Goal: Transaction & Acquisition: Purchase product/service

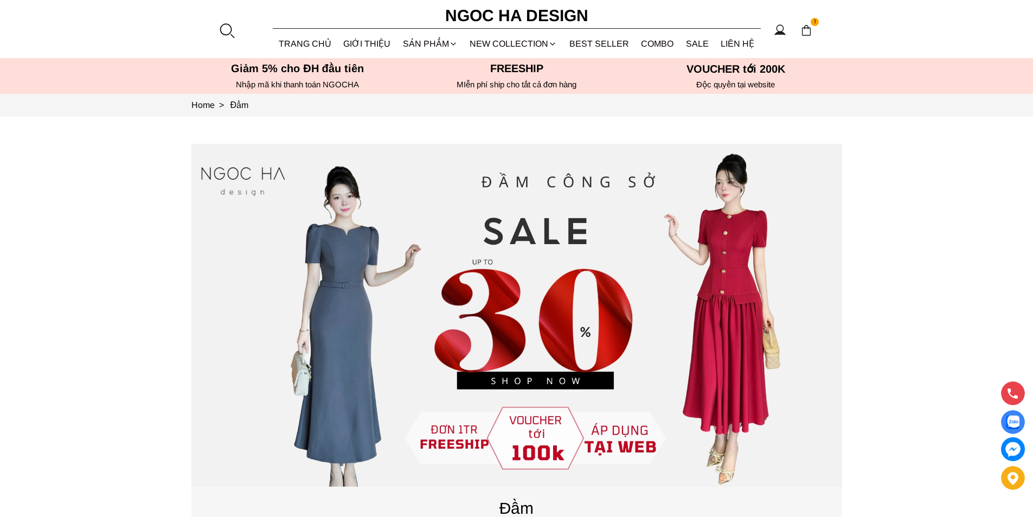
click at [221, 28] on div at bounding box center [227, 30] width 16 height 16
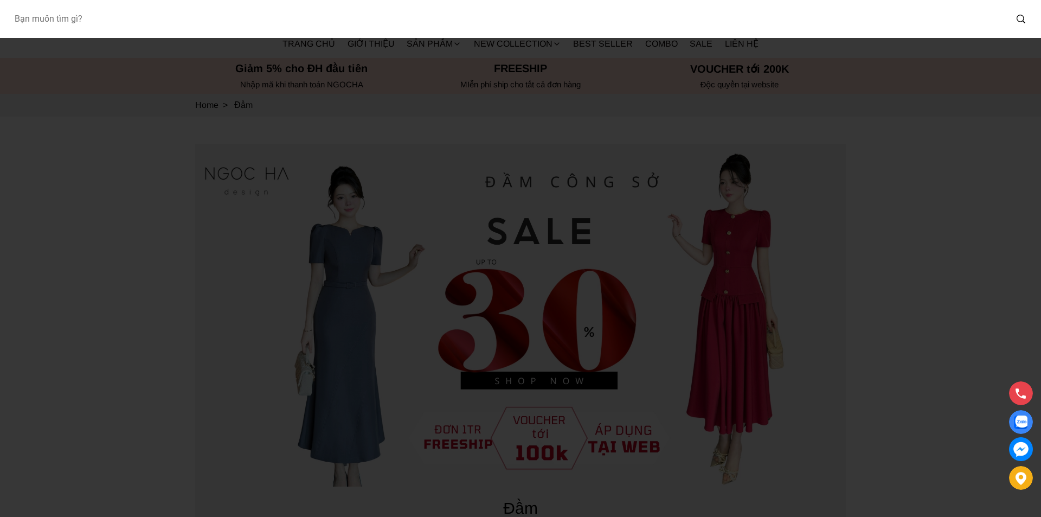
click at [118, 20] on input "Input search Bạn muốn tìm gì?" at bounding box center [505, 19] width 1001 height 25
type input "713"
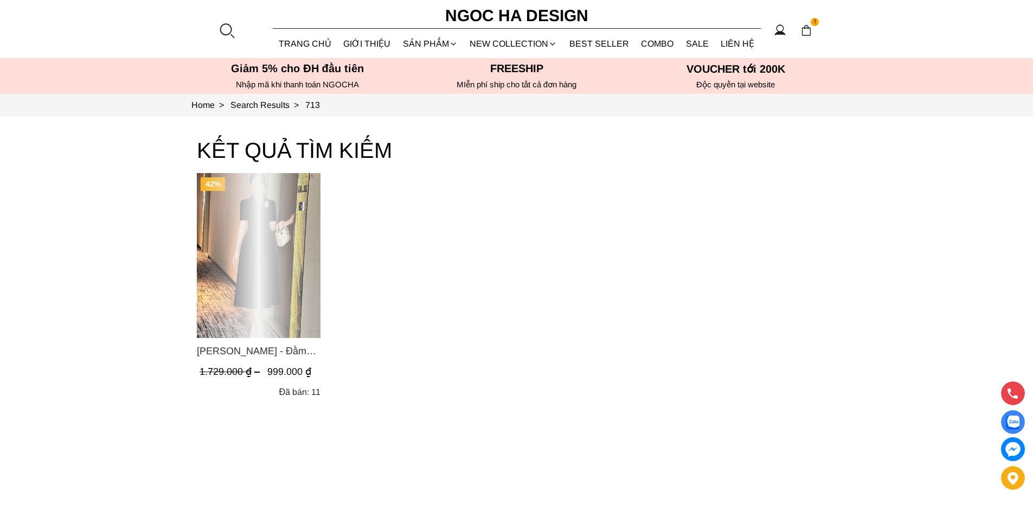
click at [278, 235] on div "Product image - Irene Dress - Đầm Vest Dáng Xòe Kèm Đai D713" at bounding box center [259, 255] width 124 height 165
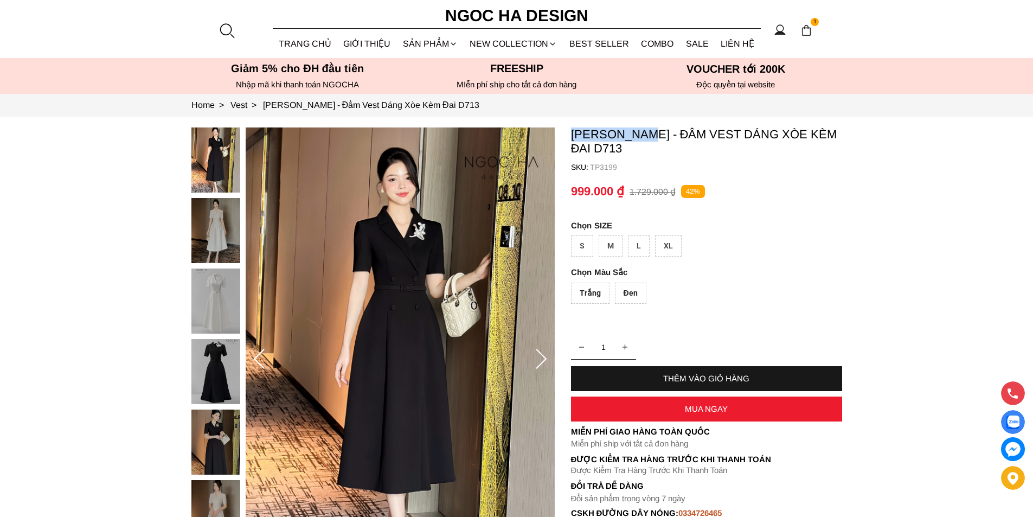
copy p "Irene Dress"
drag, startPoint x: 581, startPoint y: 133, endPoint x: 651, endPoint y: 138, distance: 69.6
click at [651, 138] on section "Irene Dress - Đầm Vest Dáng Xòe Kèm Đai D713 SKU: TP3199 Trắng Đen 1 THÊM VÀO G…" at bounding box center [516, 359] width 1033 height 485
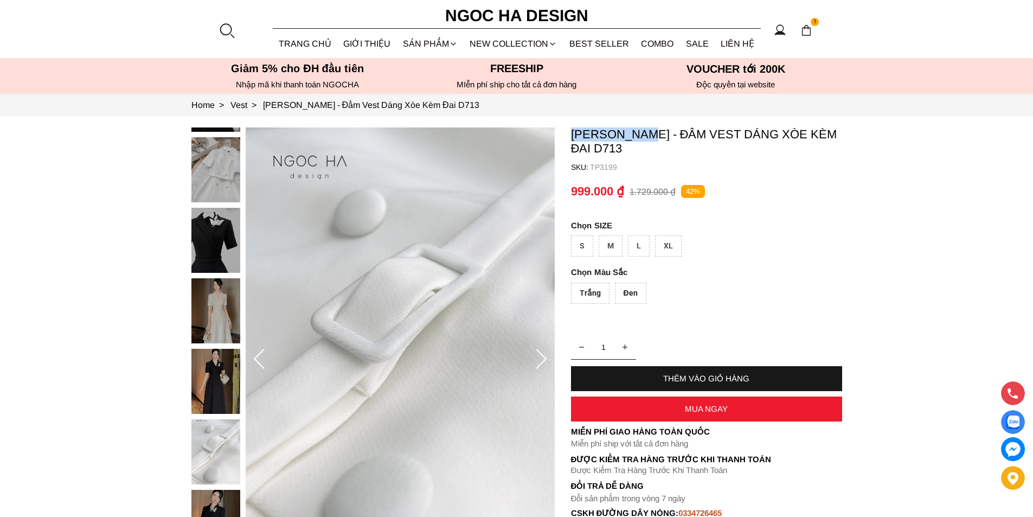
click at [228, 28] on div at bounding box center [227, 30] width 16 height 16
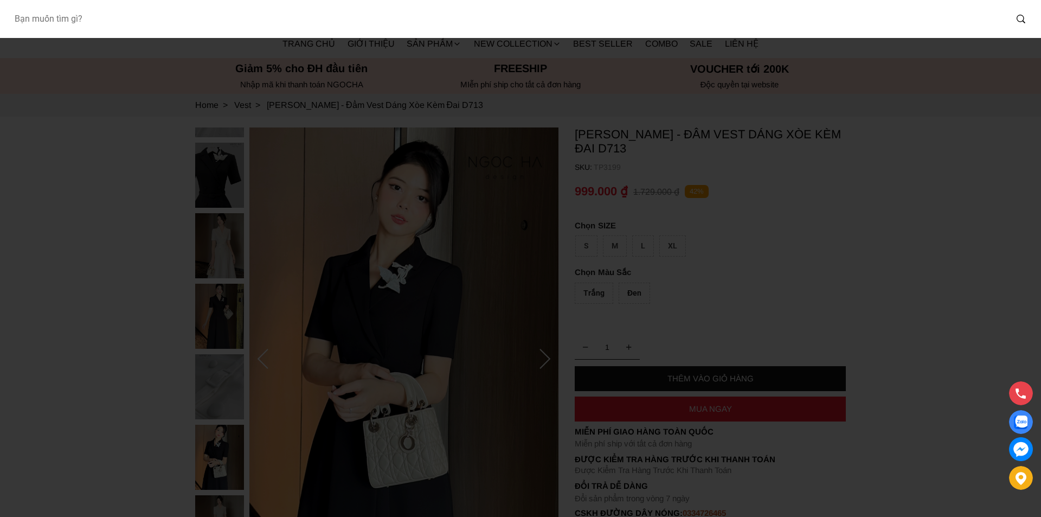
click at [227, 28] on input "Input search Bạn muốn tìm gì?" at bounding box center [505, 19] width 1001 height 25
type input "BQ013"
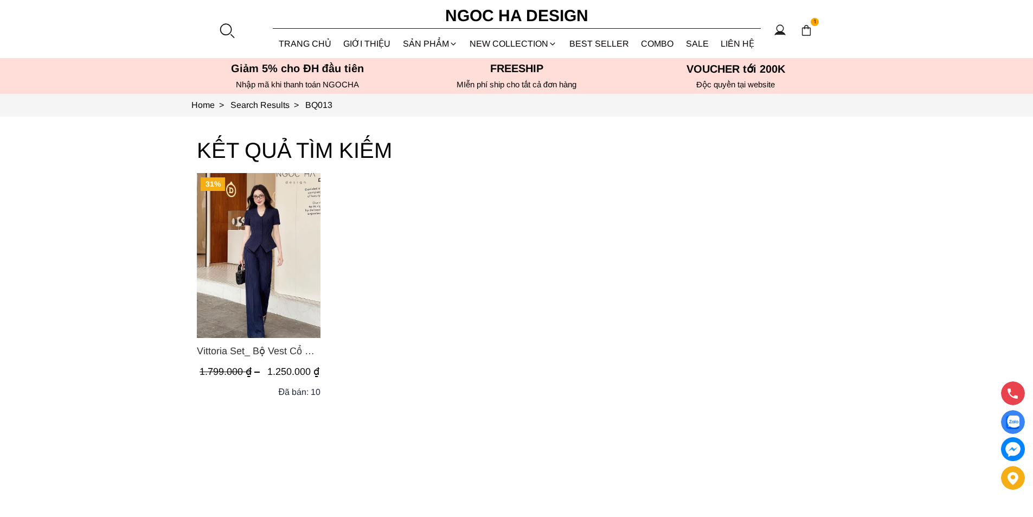
click at [269, 240] on img "Product image - Vittoria Set_ Bộ Vest Cổ V Quần Suông Kẻ Sọc BQ013" at bounding box center [259, 255] width 124 height 165
